Goal: Information Seeking & Learning: Learn about a topic

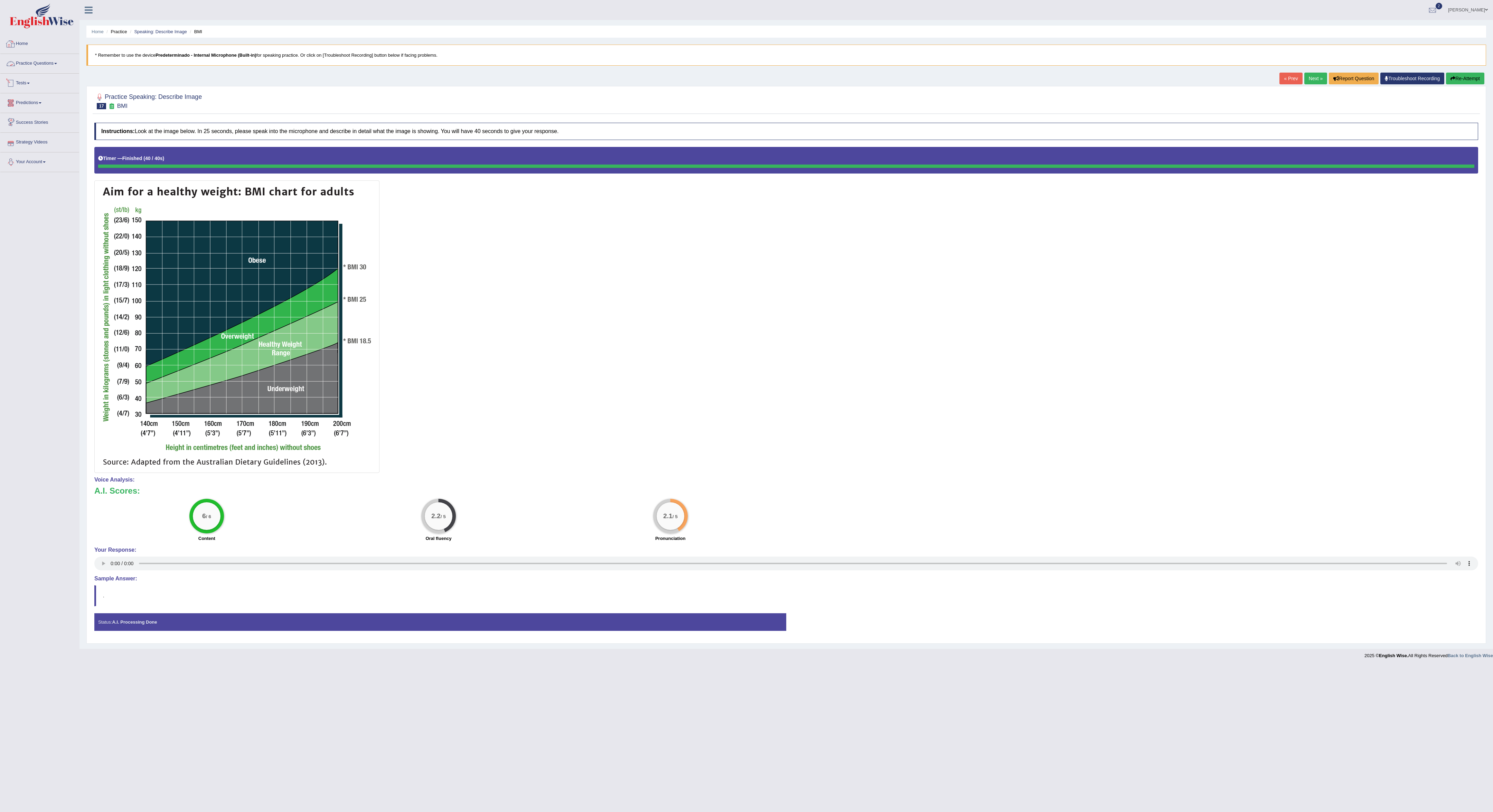
click at [41, 48] on link "Home" at bounding box center [40, 43] width 79 height 17
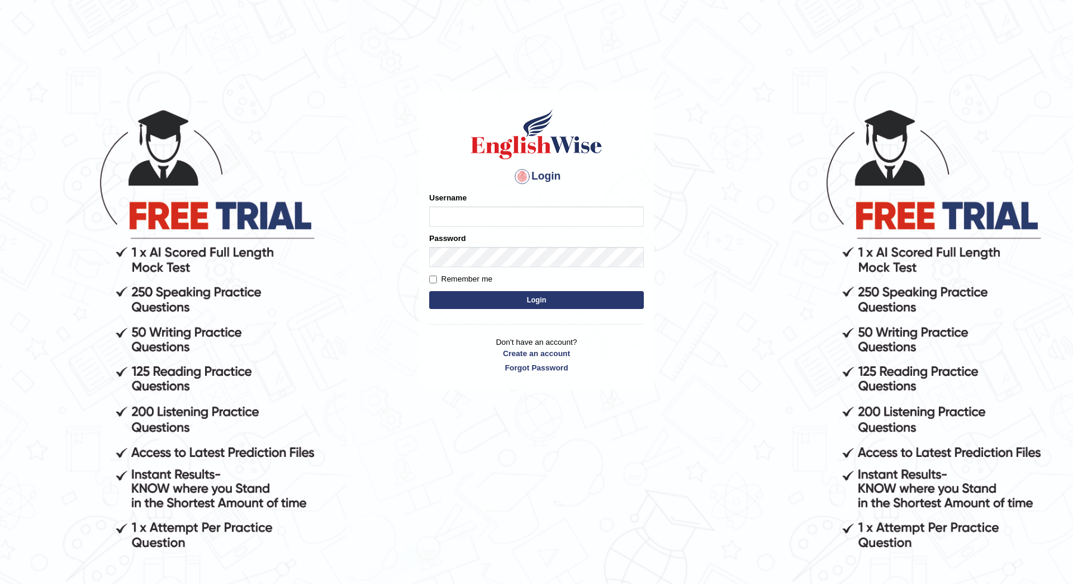
type input "JOLITA04"
click at [617, 298] on button "Login" at bounding box center [536, 300] width 215 height 18
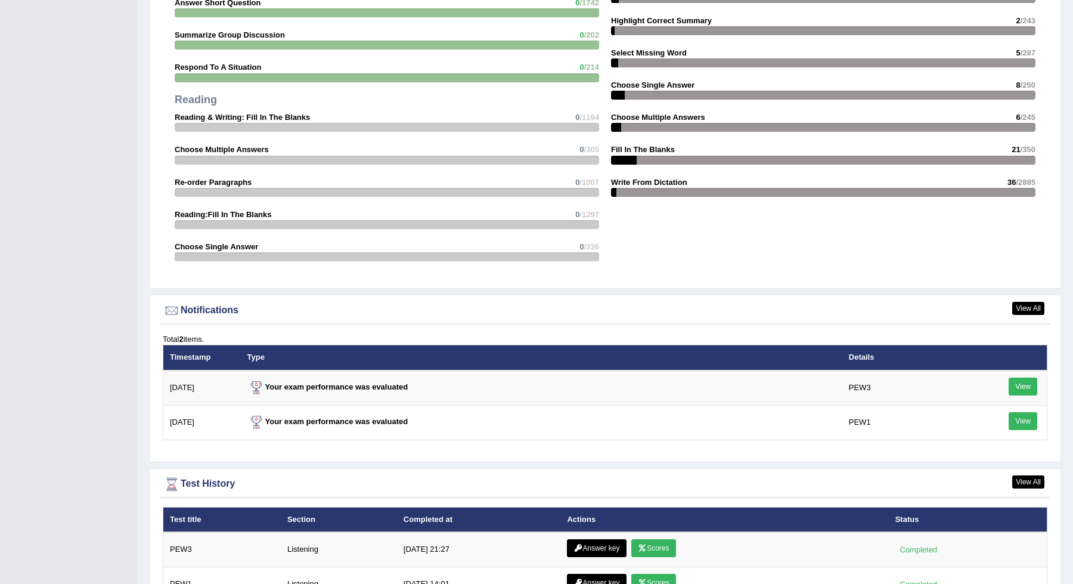
scroll to position [1315, 0]
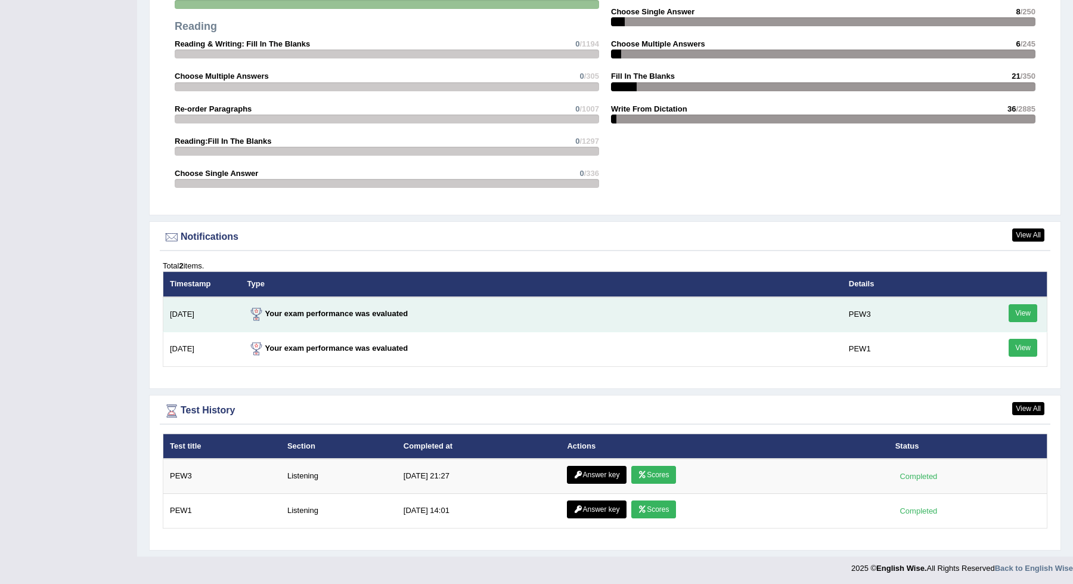
click at [1015, 315] on link "View" at bounding box center [1023, 313] width 29 height 18
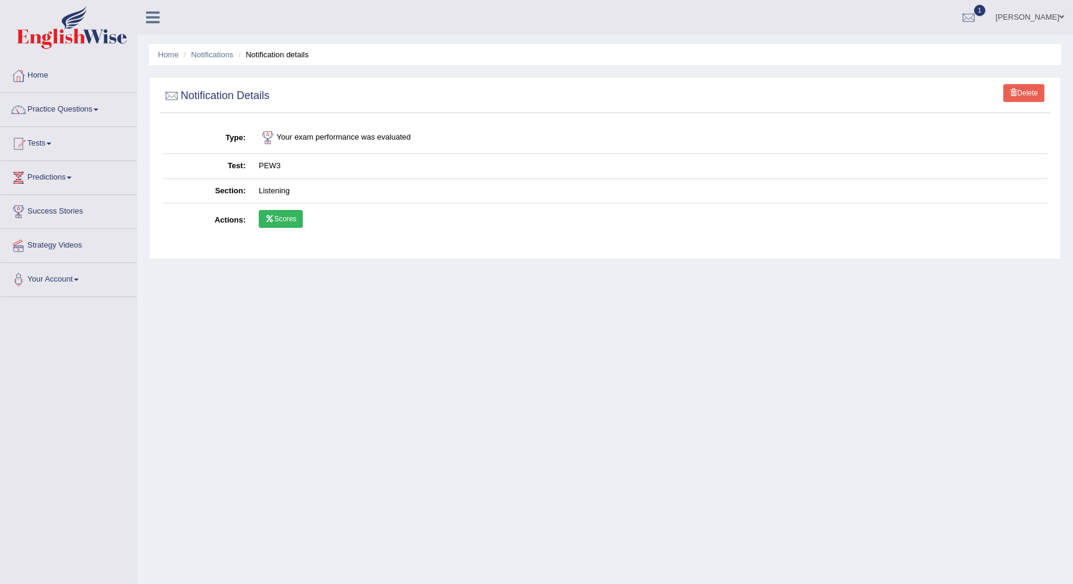
click at [289, 221] on link "Scores" at bounding box center [281, 219] width 44 height 18
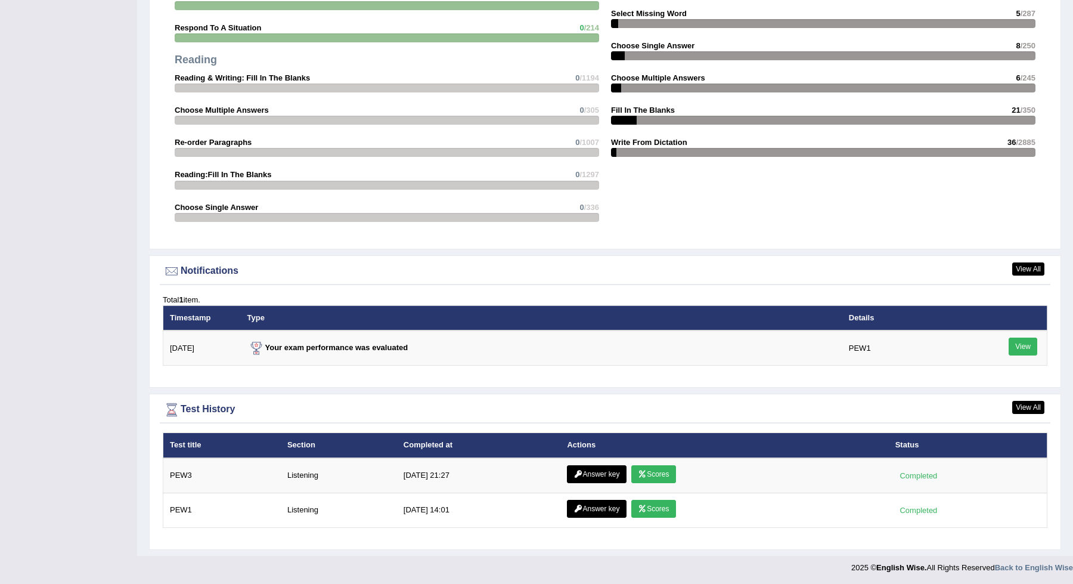
scroll to position [1205, 0]
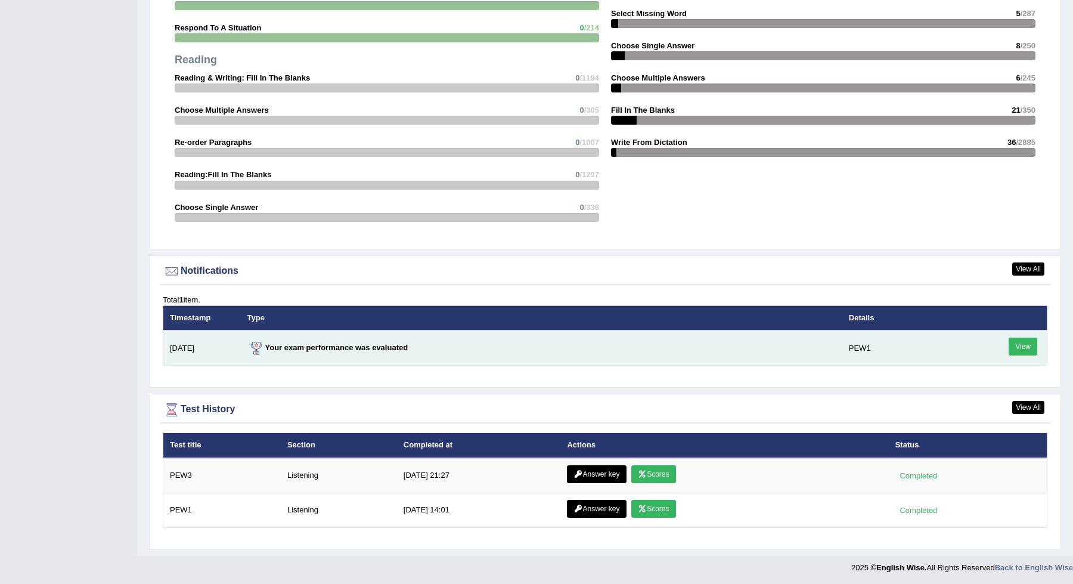
click at [1029, 346] on link "View" at bounding box center [1023, 347] width 29 height 18
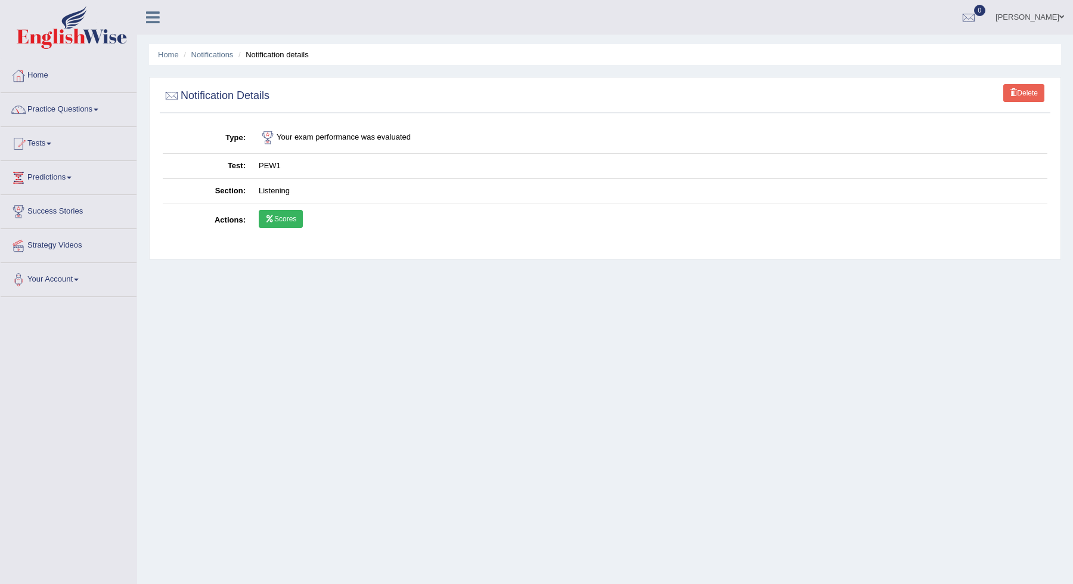
click at [293, 212] on link "Scores" at bounding box center [281, 219] width 44 height 18
click at [78, 77] on link "Home" at bounding box center [69, 74] width 136 height 30
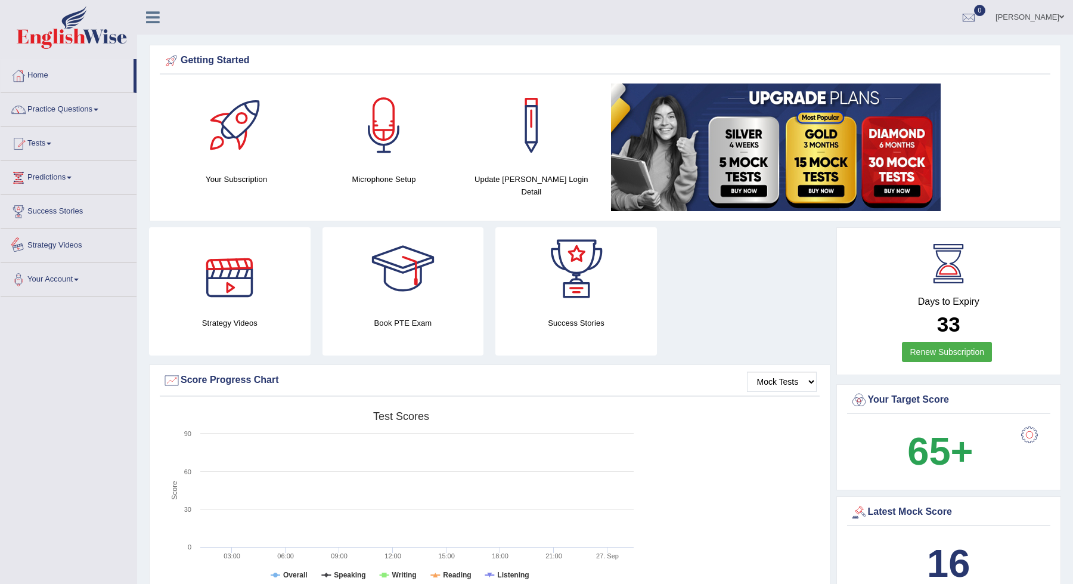
click at [52, 117] on link "Practice Questions" at bounding box center [69, 108] width 136 height 30
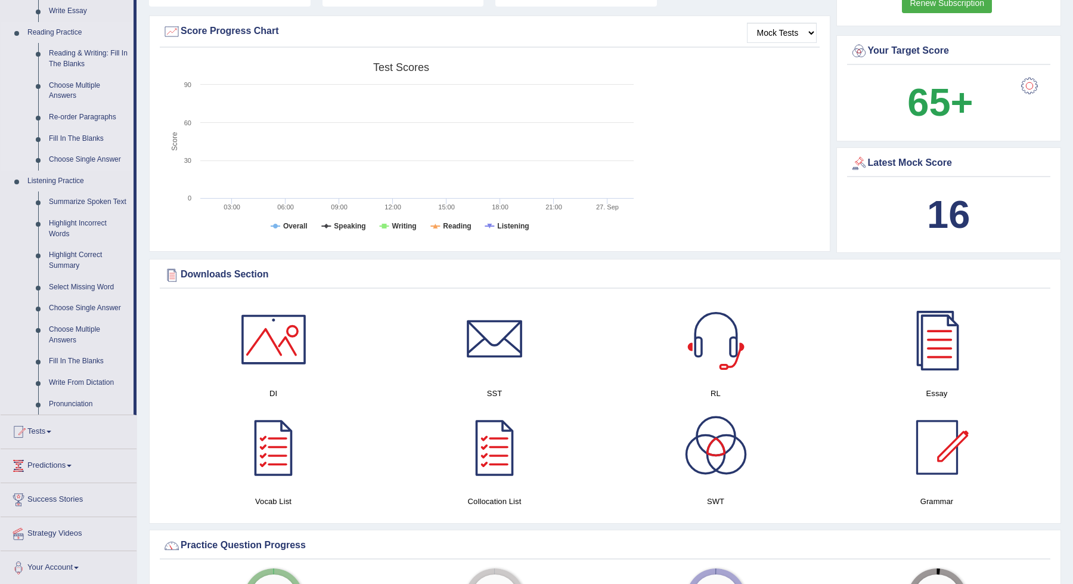
scroll to position [355, 0]
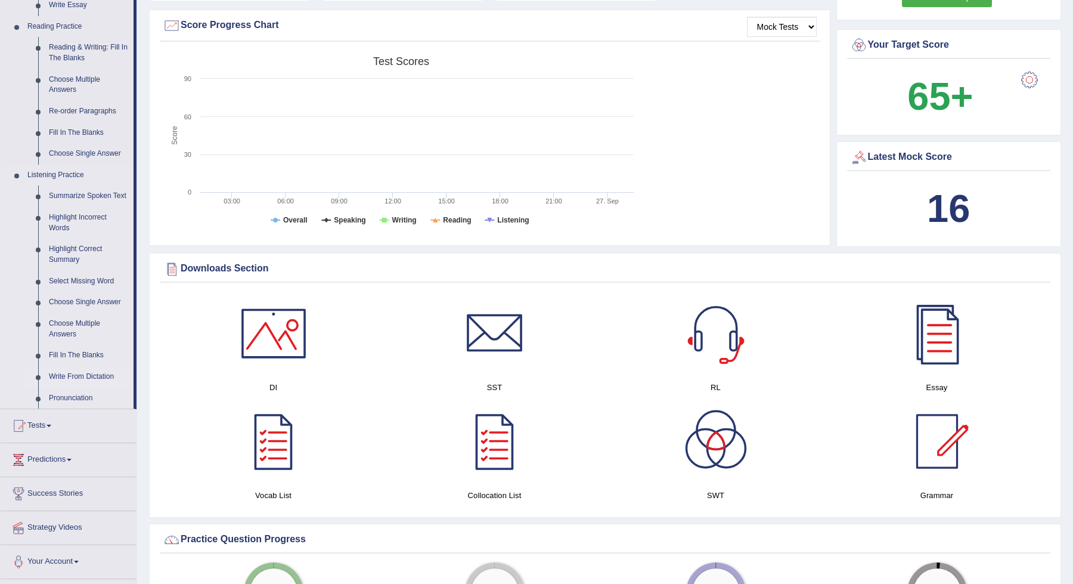
click at [84, 380] on link "Write From Dictation" at bounding box center [89, 376] width 90 height 21
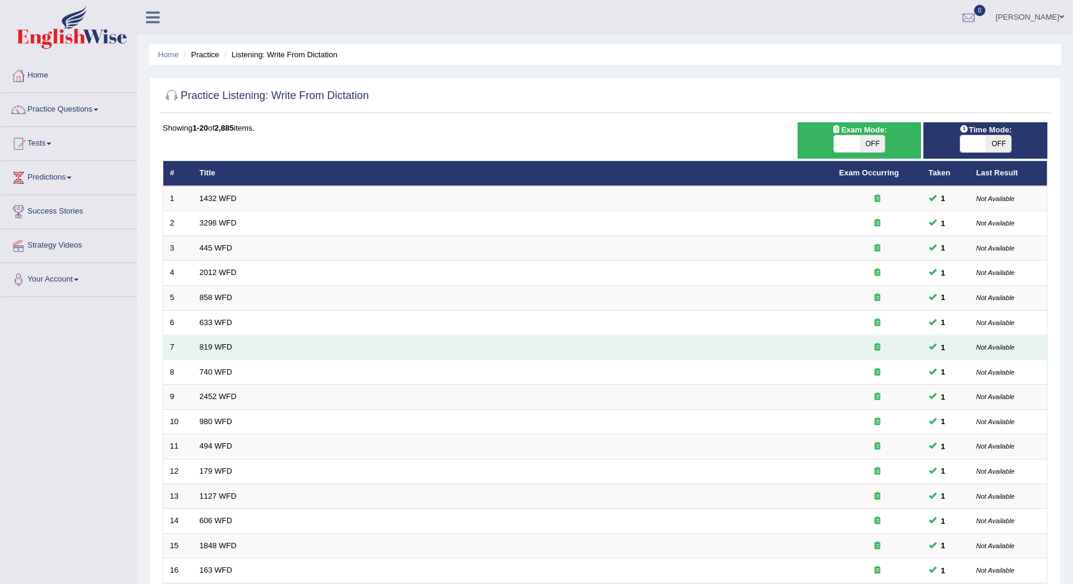
scroll to position [4, 0]
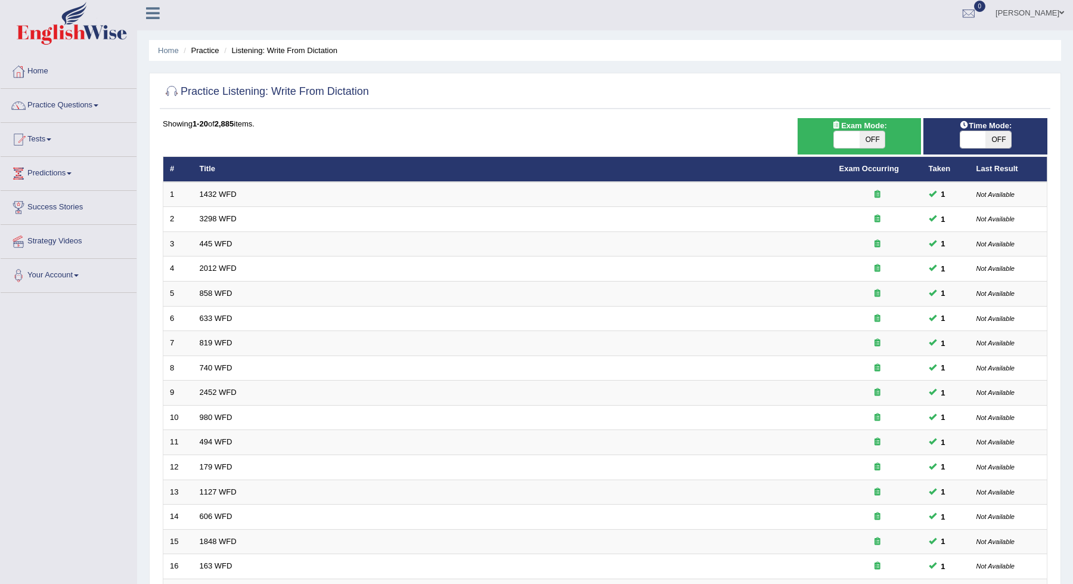
click at [870, 151] on div "Exam Mode: ON OFF" at bounding box center [860, 136] width 124 height 36
click at [865, 144] on span "OFF" at bounding box center [873, 139] width 26 height 17
checkbox input "true"
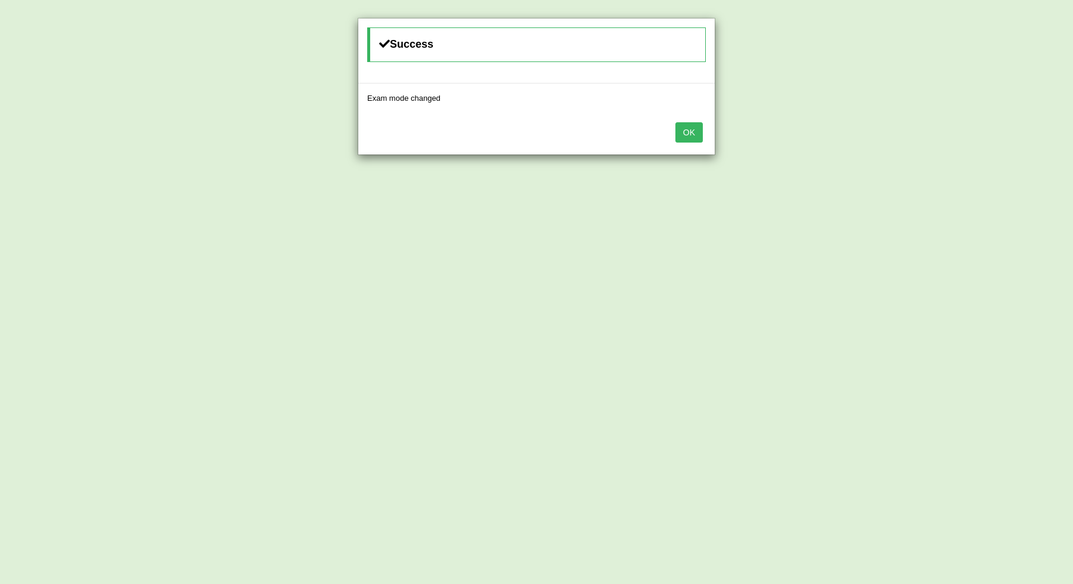
click at [695, 129] on button "OK" at bounding box center [689, 132] width 27 height 20
click at [691, 128] on button "OK" at bounding box center [689, 132] width 27 height 20
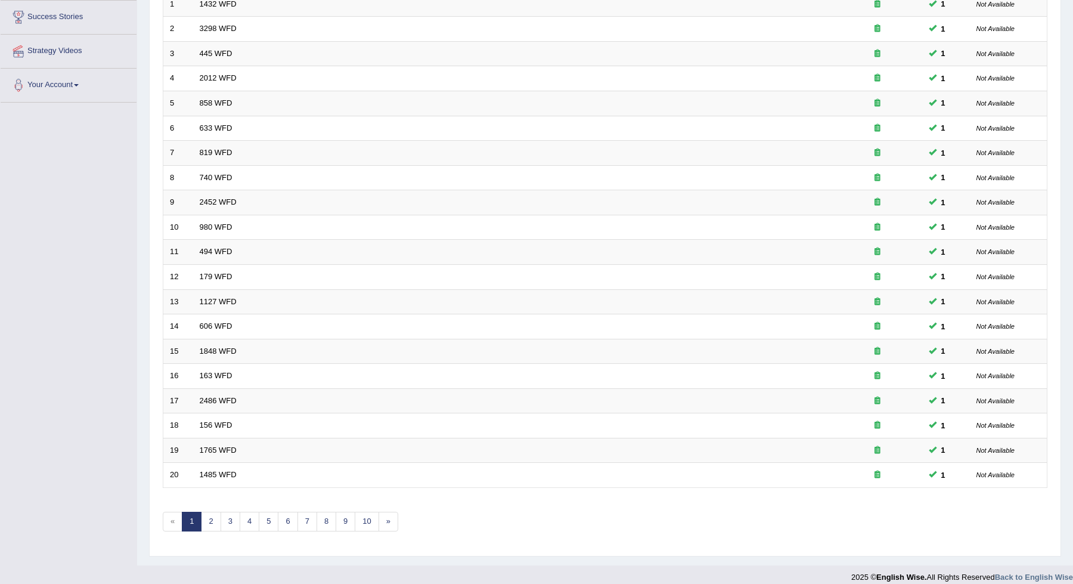
scroll to position [199, 0]
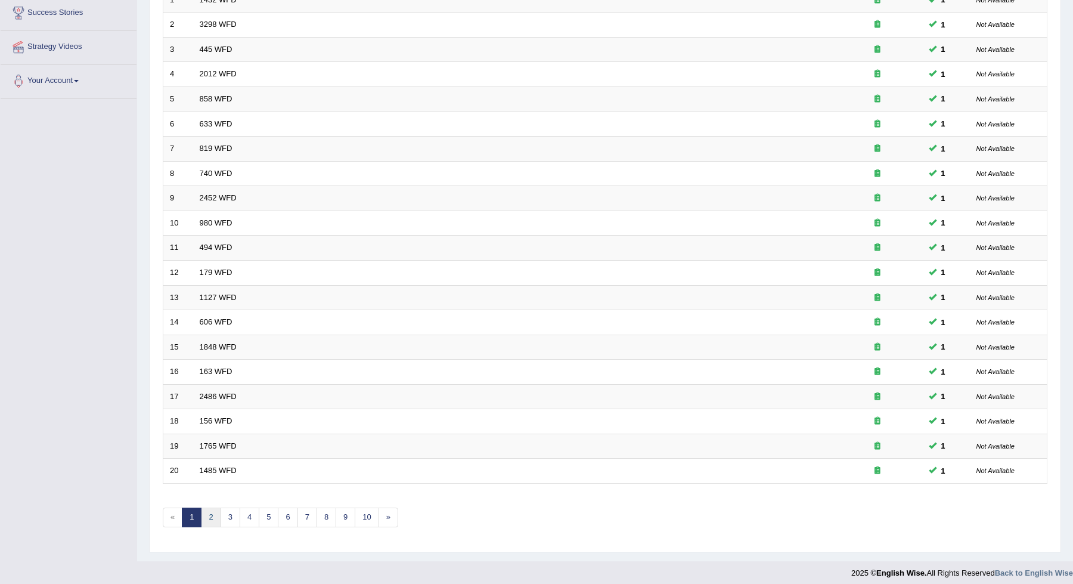
click at [208, 513] on link "2" at bounding box center [211, 517] width 20 height 20
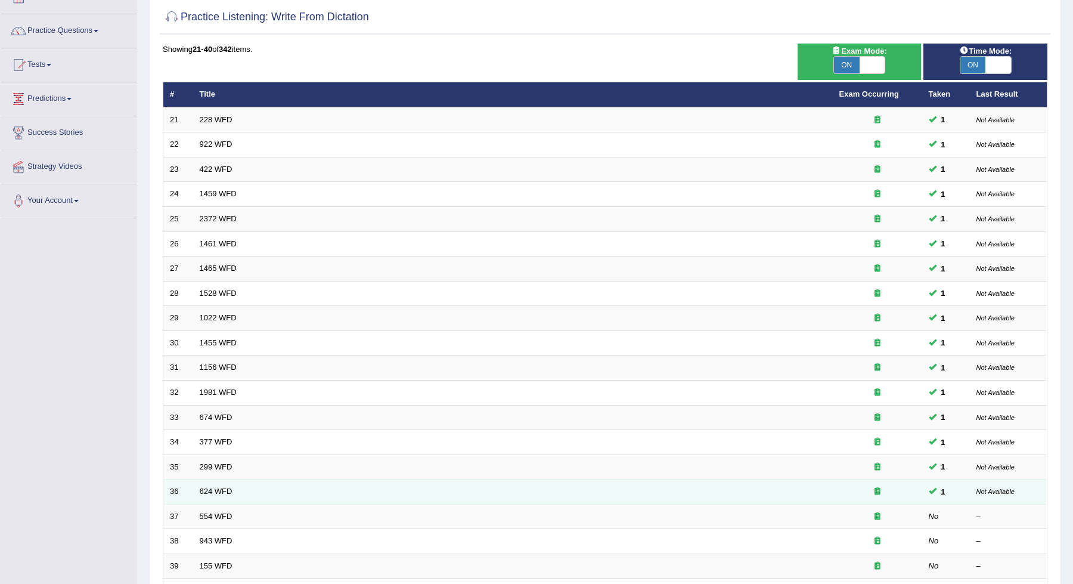
scroll to position [199, 0]
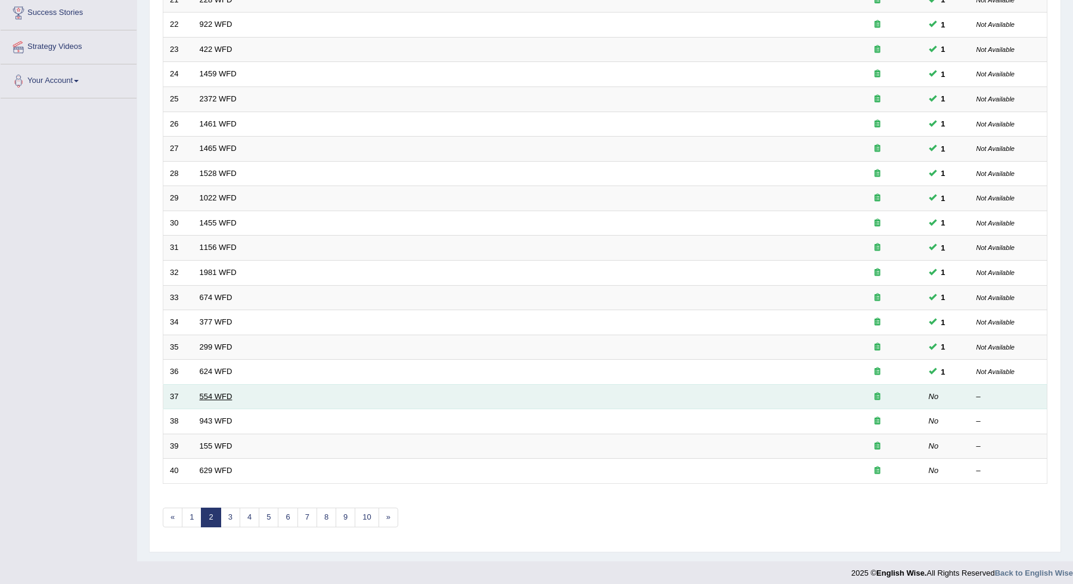
click at [217, 392] on link "554 WFD" at bounding box center [216, 396] width 33 height 9
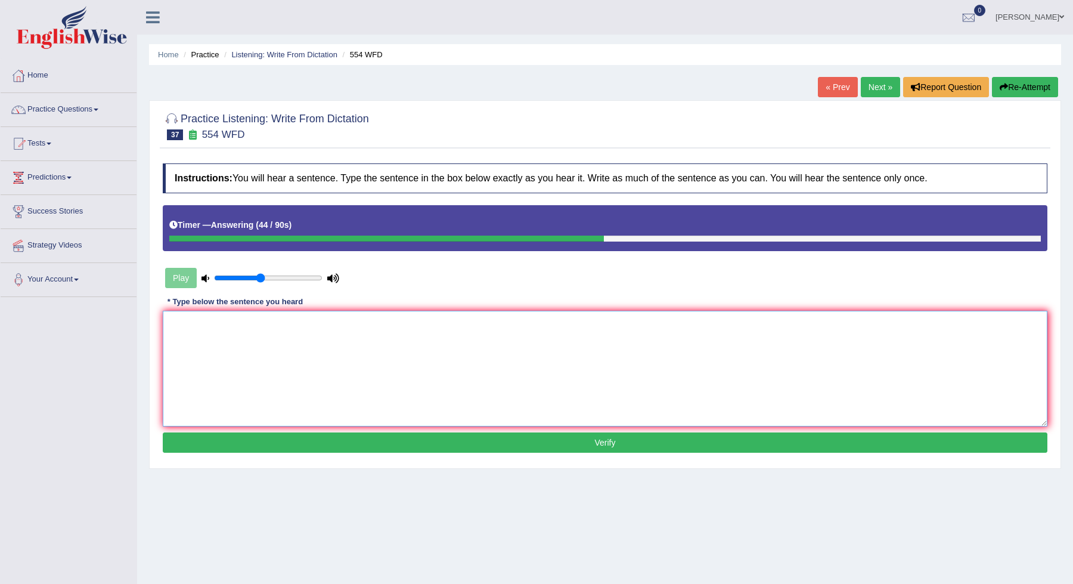
click at [274, 384] on textarea at bounding box center [605, 369] width 885 height 116
type textarea "We are able to work in a team."
click at [392, 443] on button "Verify" at bounding box center [605, 442] width 885 height 20
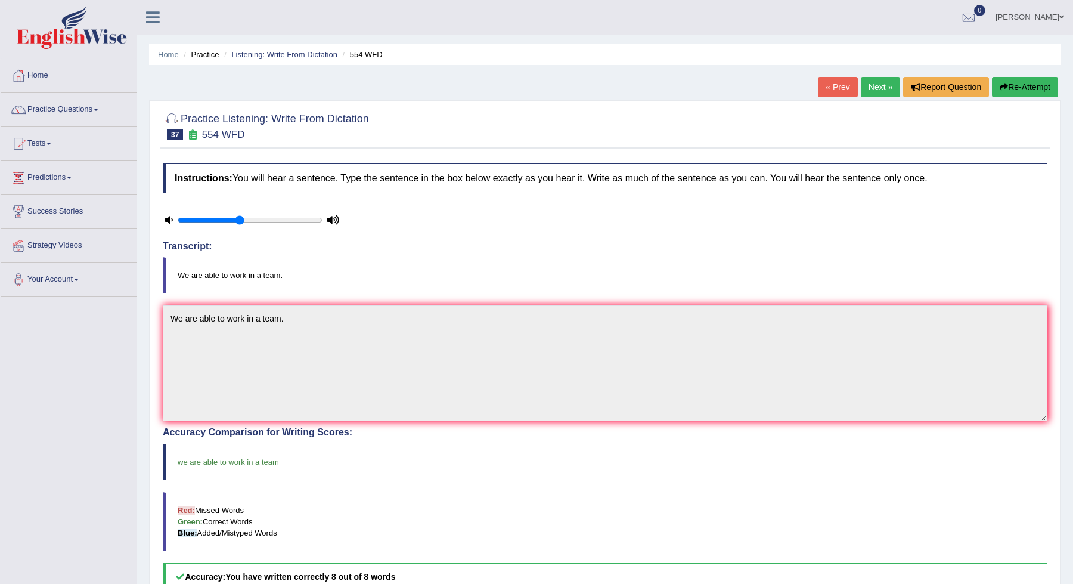
click at [880, 84] on link "Next »" at bounding box center [880, 87] width 39 height 20
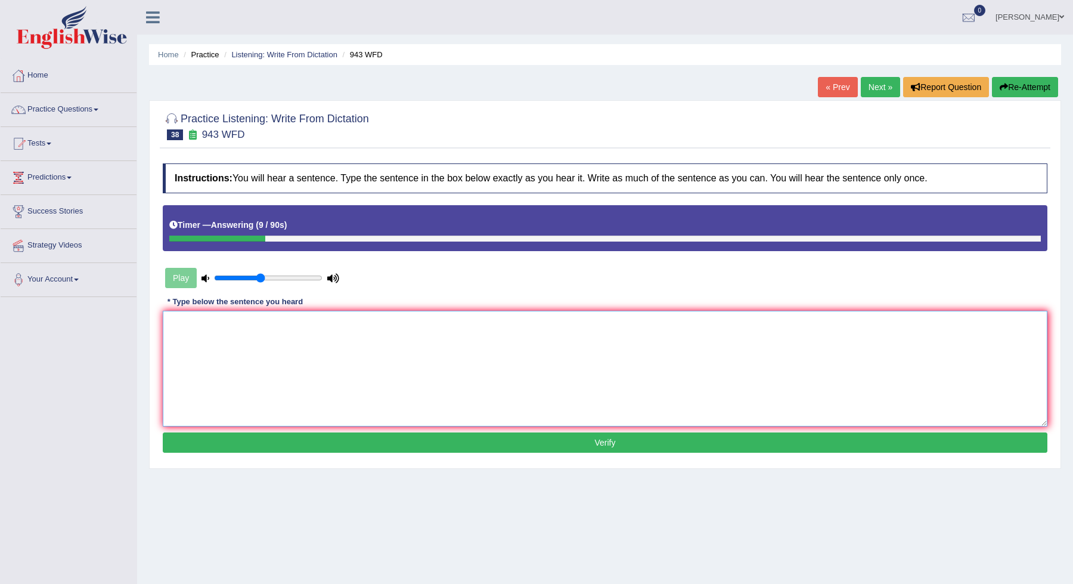
click at [539, 380] on textarea at bounding box center [605, 369] width 885 height 116
type textarea "f"
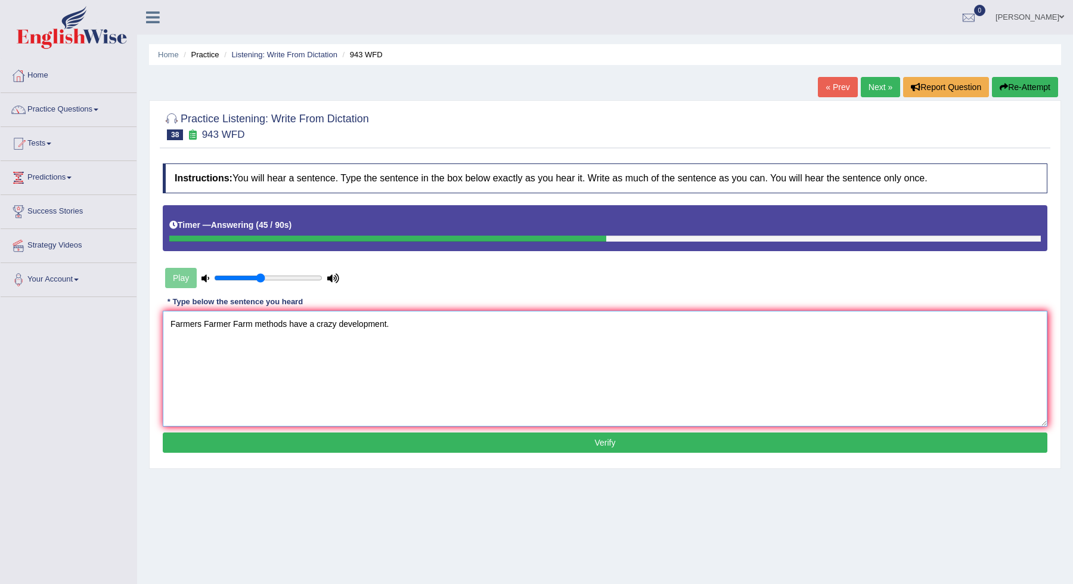
type textarea "Farmers Farmer Farm methods have a crazy development."
click at [487, 436] on button "Verify" at bounding box center [605, 442] width 885 height 20
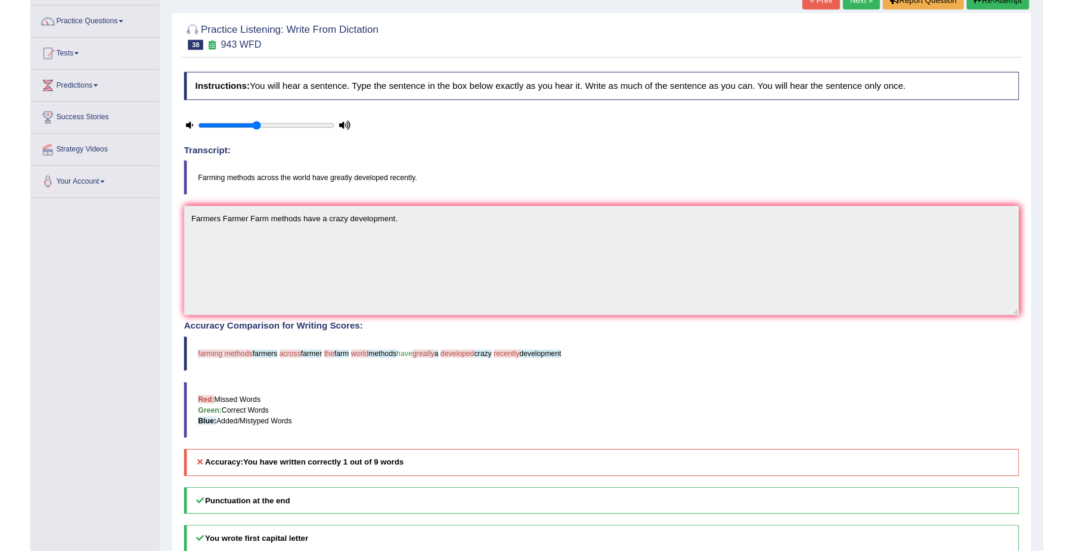
scroll to position [85, 0]
